Goal: Find specific page/section: Find specific page/section

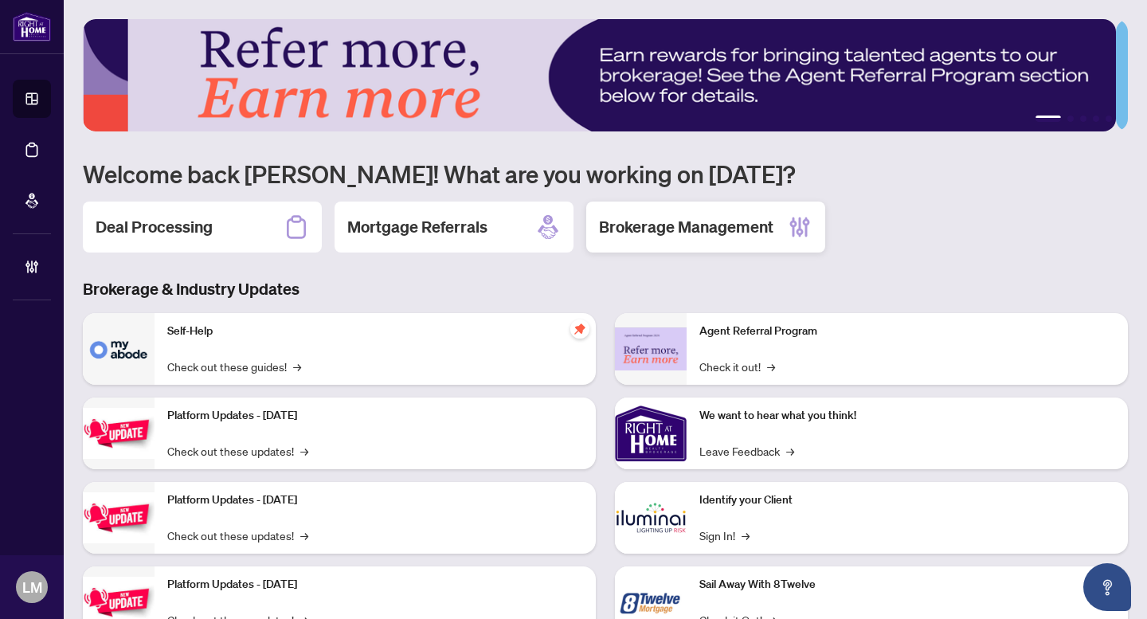
click at [680, 228] on h2 "Brokerage Management" at bounding box center [686, 227] width 175 height 22
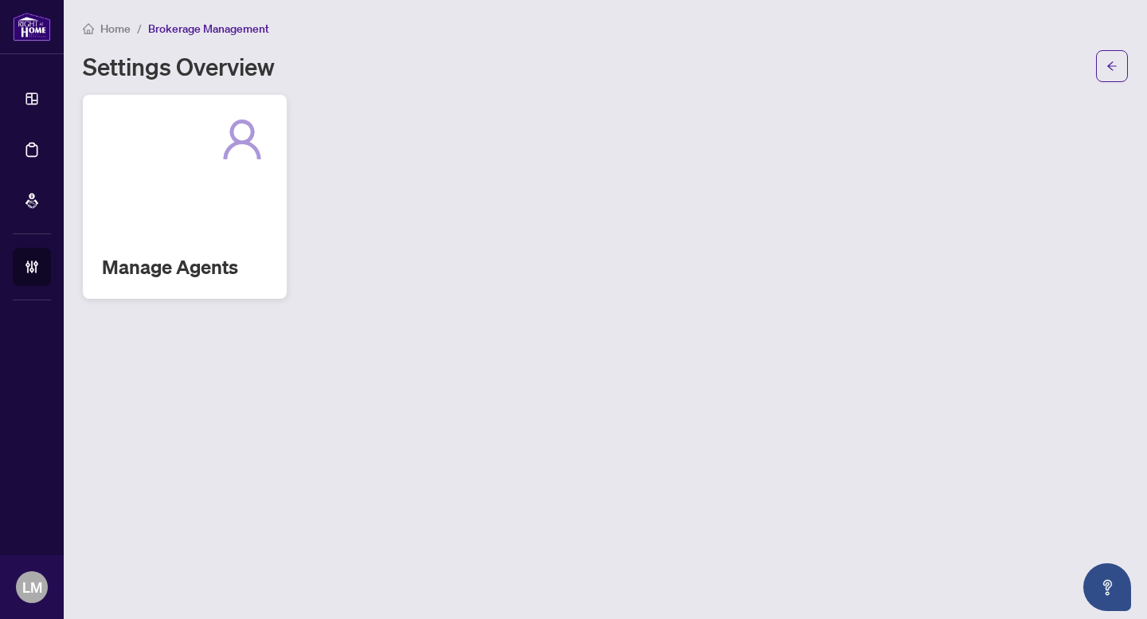
click at [199, 194] on div "Manage Agents" at bounding box center [185, 197] width 204 height 204
